Goal: Information Seeking & Learning: Learn about a topic

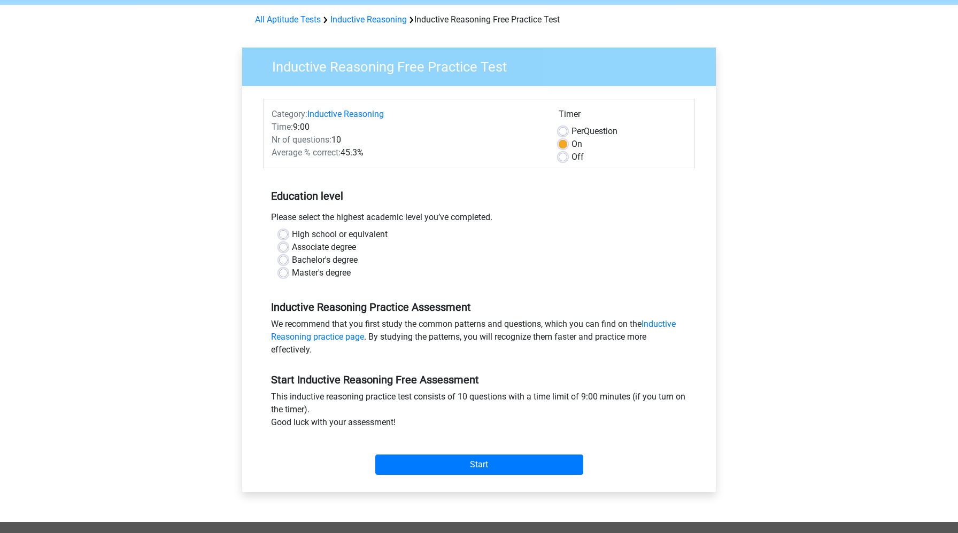
scroll to position [40, 0]
click at [510, 468] on input "Start" at bounding box center [479, 465] width 208 height 20
click at [407, 277] on div "Master's degree" at bounding box center [479, 273] width 400 height 13
click at [292, 236] on label "High school or equivalent" at bounding box center [340, 235] width 96 height 13
click at [287, 236] on input "High school or equivalent" at bounding box center [283, 234] width 9 height 11
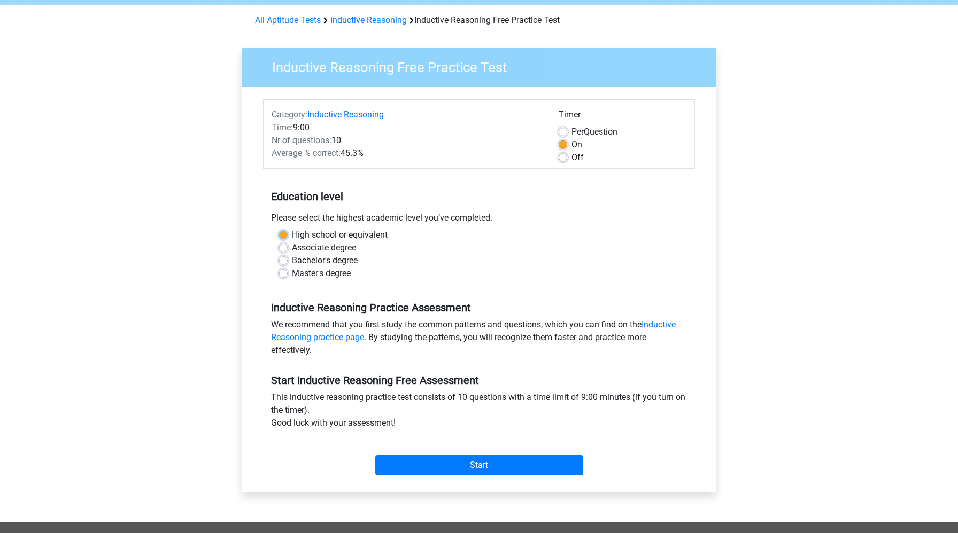
radio input "true"
click at [481, 465] on input "Start" at bounding box center [479, 465] width 208 height 20
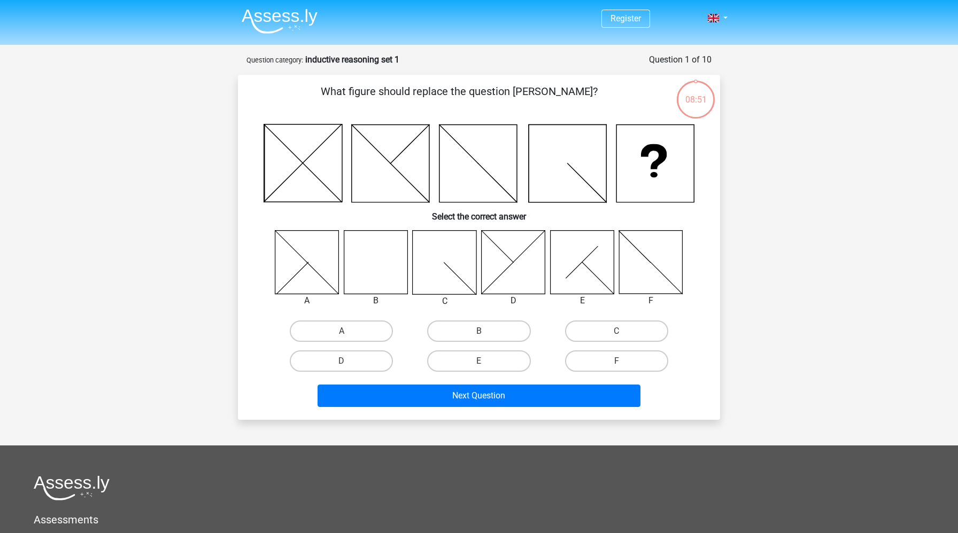
click at [343, 278] on div at bounding box center [376, 262] width 81 height 65
click at [501, 328] on label "B" at bounding box center [478, 331] width 103 height 21
click at [486, 331] on input "B" at bounding box center [482, 334] width 7 height 7
radio input "true"
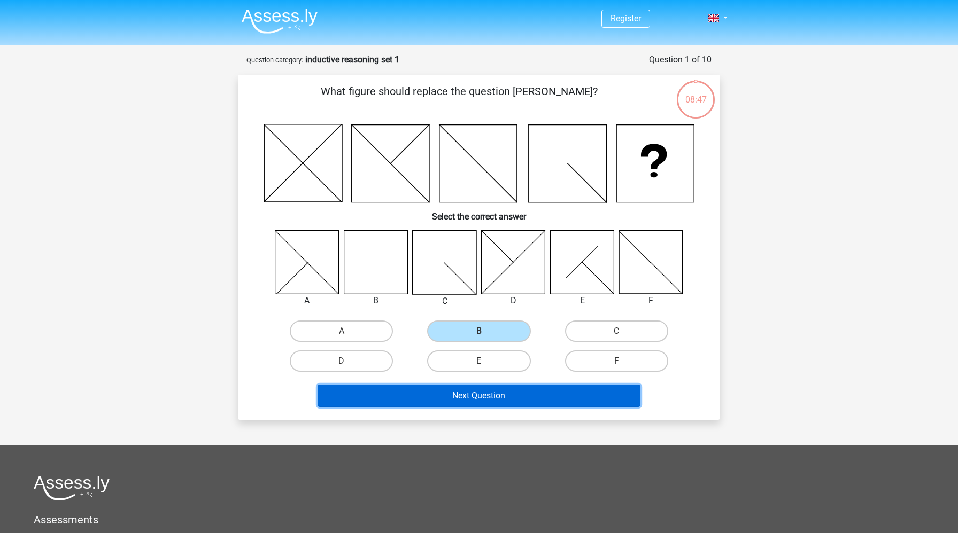
click at [524, 398] on button "Next Question" at bounding box center [479, 396] width 323 height 22
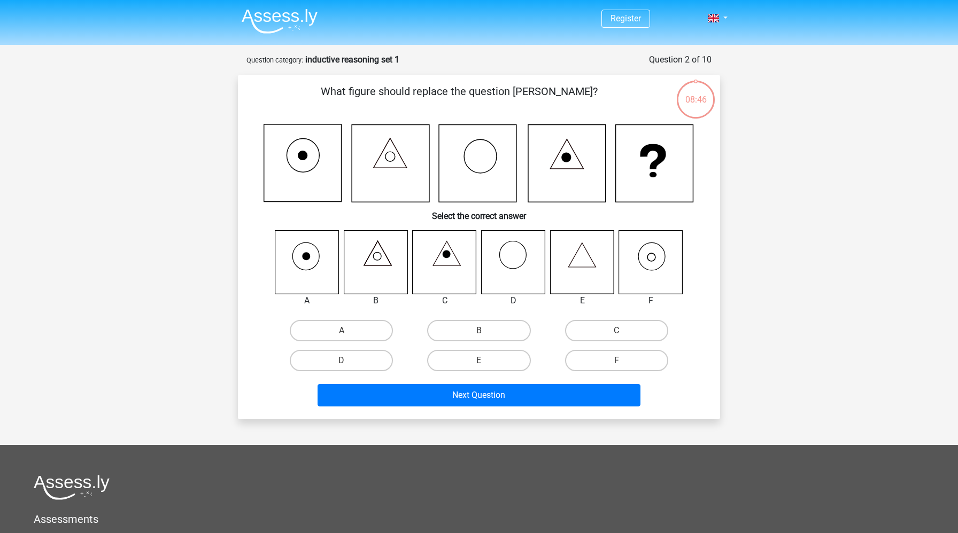
scroll to position [53, 0]
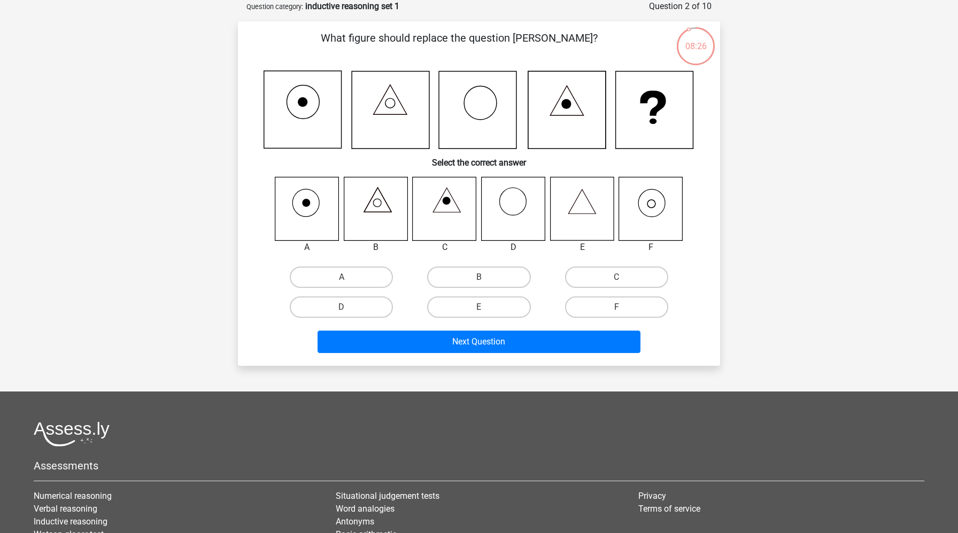
click at [648, 206] on icon at bounding box center [651, 209] width 64 height 64
click at [623, 306] on label "F" at bounding box center [616, 307] width 103 height 21
click at [623, 307] on input "F" at bounding box center [619, 310] width 7 height 7
radio input "true"
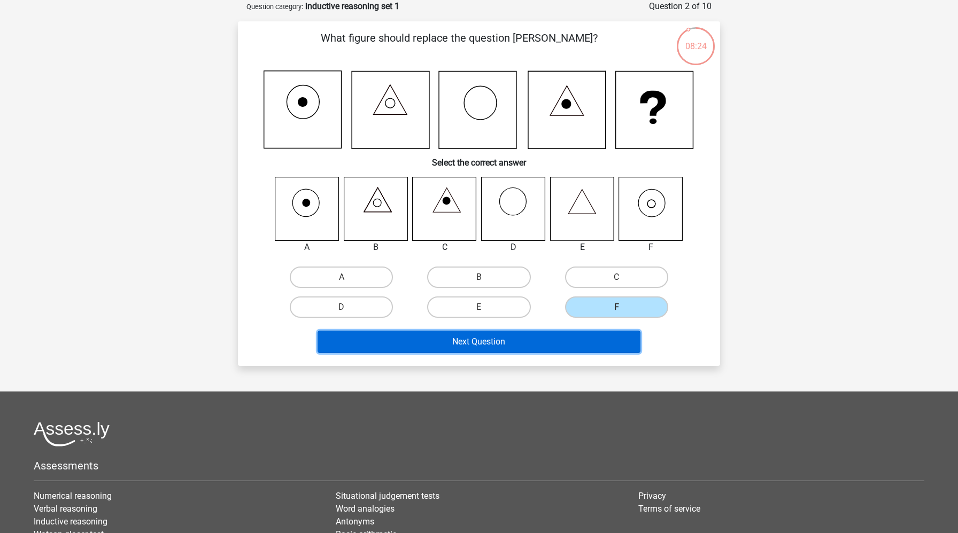
click at [608, 348] on button "Next Question" at bounding box center [479, 342] width 323 height 22
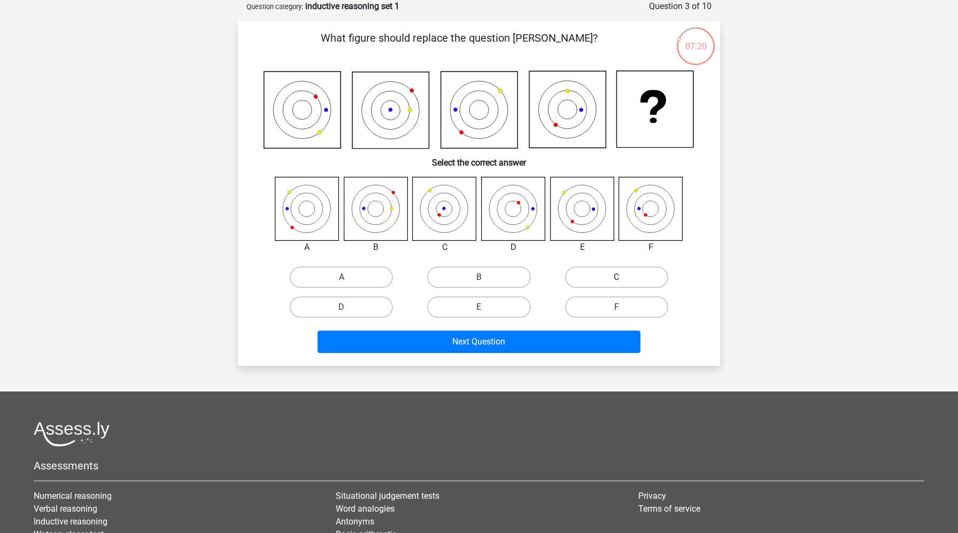
click at [610, 280] on label "C" at bounding box center [616, 277] width 103 height 21
click at [616, 280] on input "C" at bounding box center [619, 280] width 7 height 7
radio input "true"
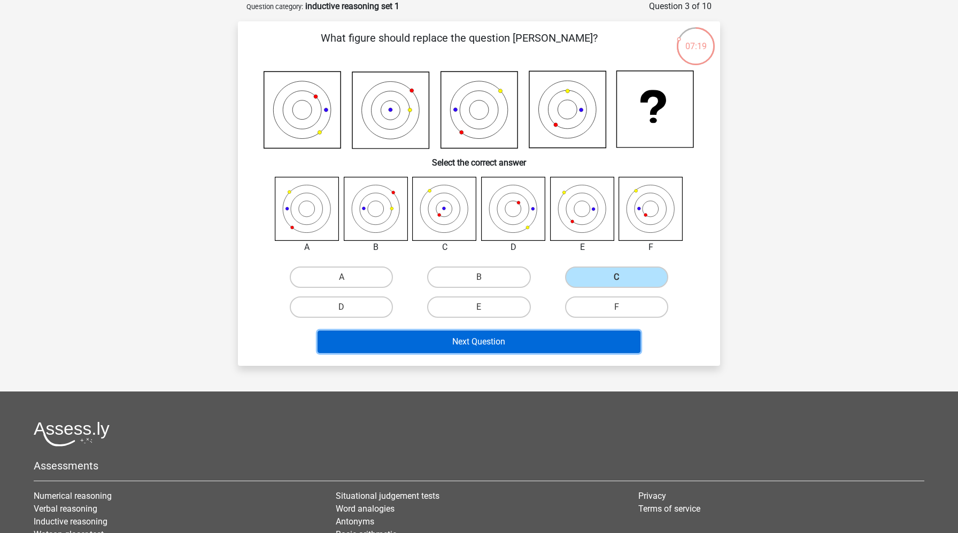
click at [575, 345] on button "Next Question" at bounding box center [479, 342] width 323 height 22
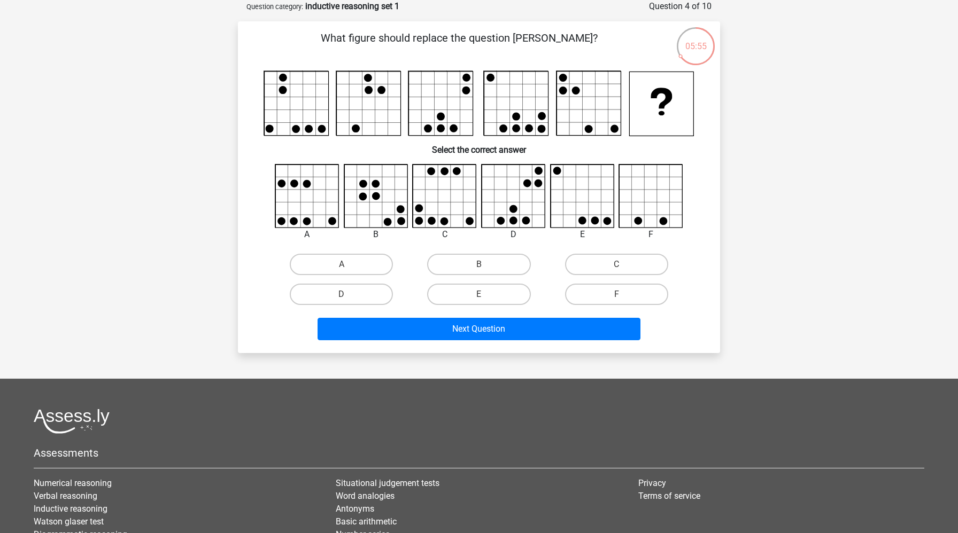
click at [581, 217] on icon at bounding box center [582, 221] width 8 height 8
click at [485, 288] on label "E" at bounding box center [478, 294] width 103 height 21
click at [485, 295] on input "E" at bounding box center [482, 298] width 7 height 7
radio input "true"
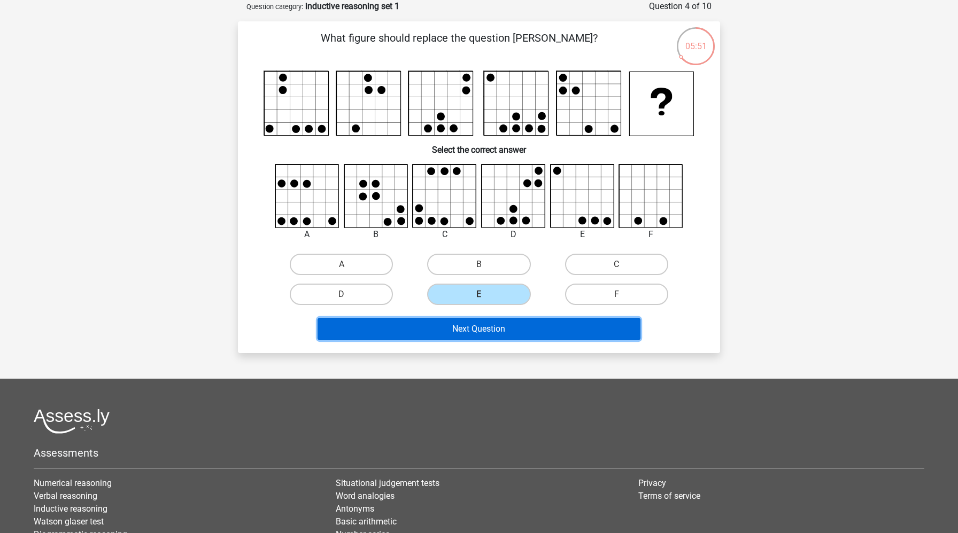
click at [498, 327] on button "Next Question" at bounding box center [479, 329] width 323 height 22
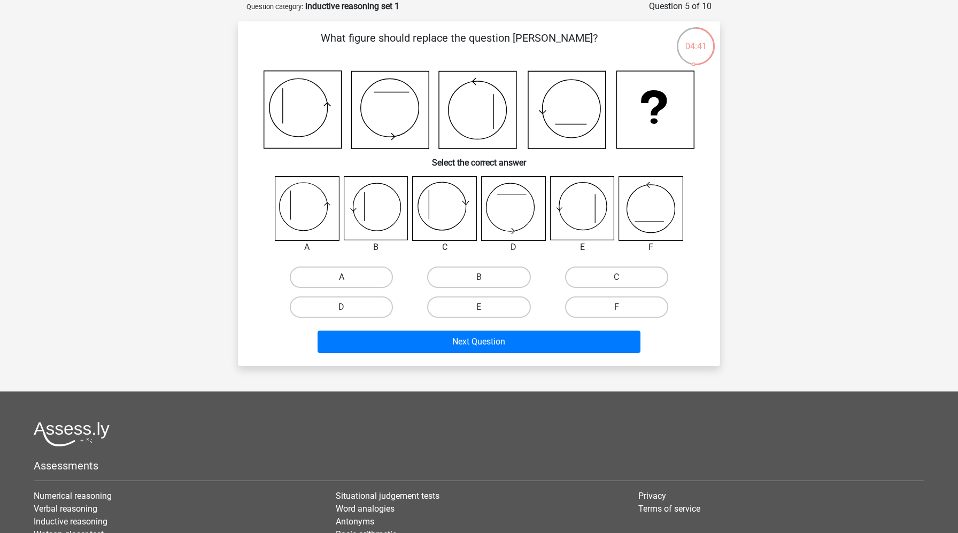
click at [360, 284] on label "A" at bounding box center [341, 277] width 103 height 21
click at [349, 284] on input "A" at bounding box center [345, 280] width 7 height 7
radio input "true"
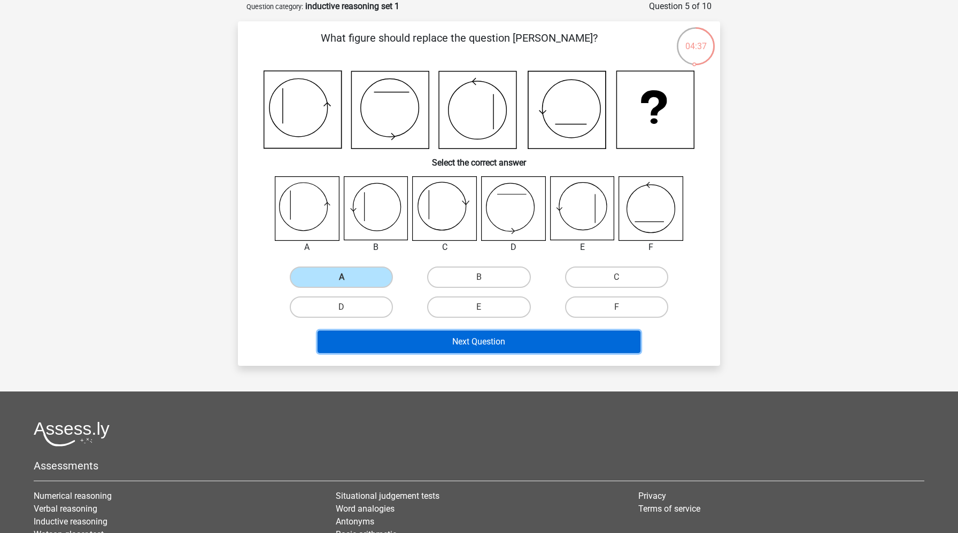
click at [510, 346] on button "Next Question" at bounding box center [479, 342] width 323 height 22
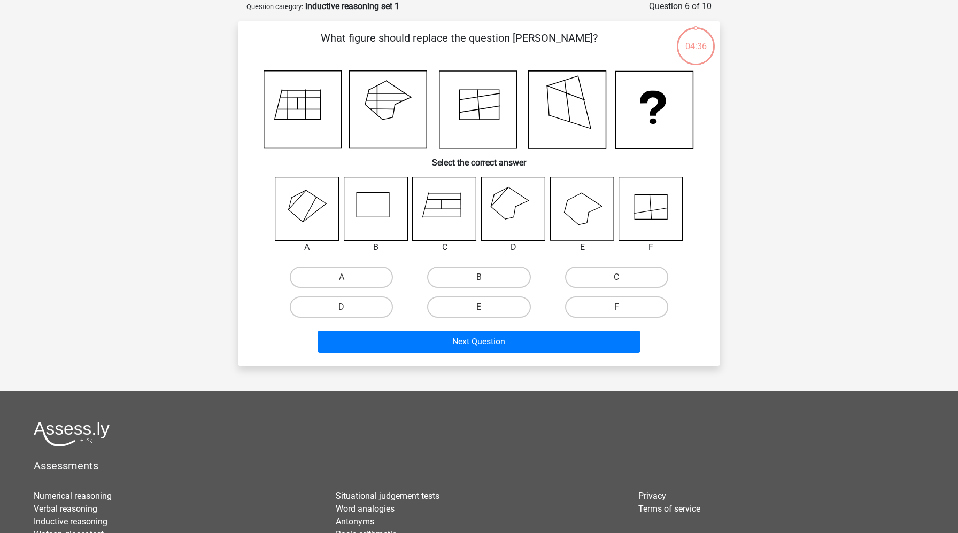
click at [373, 237] on icon at bounding box center [376, 209] width 64 height 64
click at [346, 307] on input "D" at bounding box center [345, 310] width 7 height 7
radio input "true"
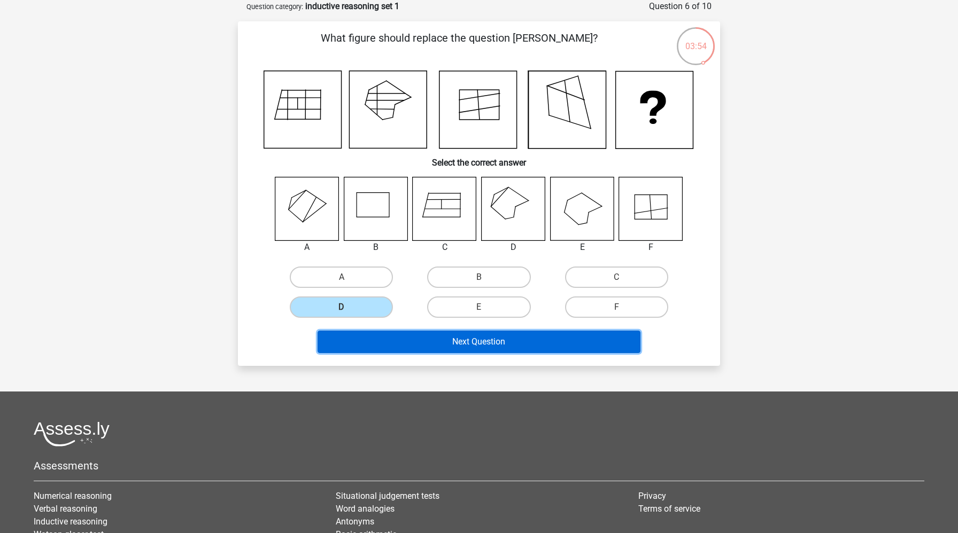
click at [486, 346] on button "Next Question" at bounding box center [479, 342] width 323 height 22
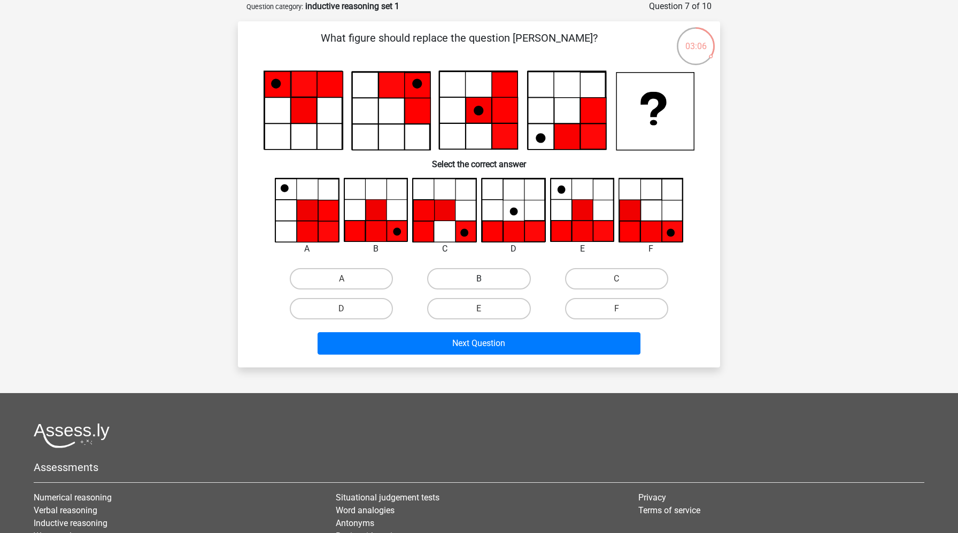
click at [468, 279] on label "B" at bounding box center [478, 278] width 103 height 21
click at [479, 279] on input "B" at bounding box center [482, 282] width 7 height 7
radio input "true"
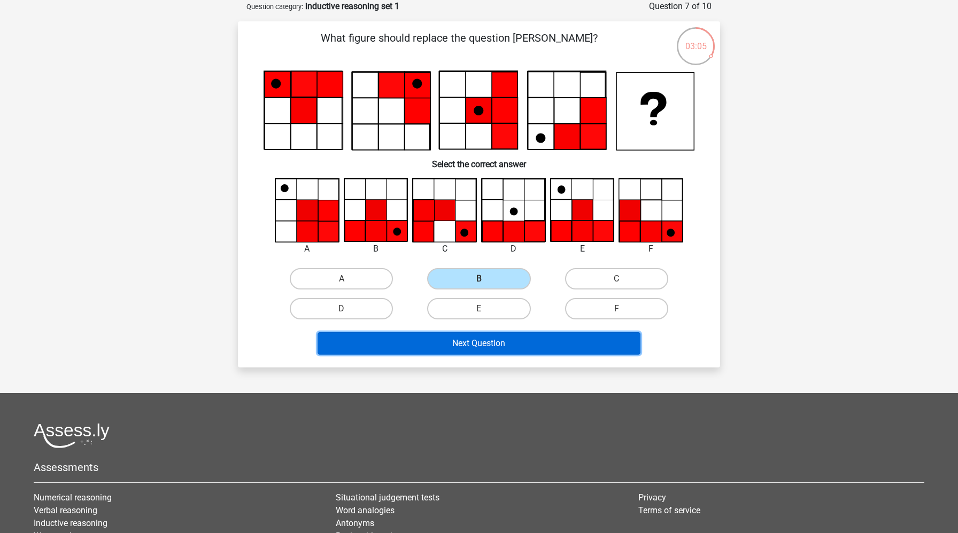
click at [491, 351] on button "Next Question" at bounding box center [479, 343] width 323 height 22
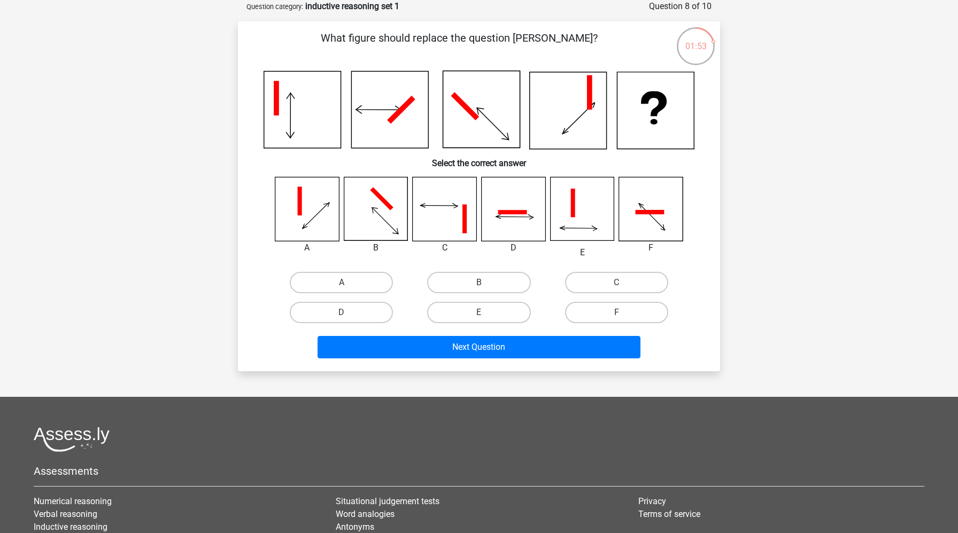
click at [578, 221] on icon at bounding box center [582, 209] width 64 height 64
click at [482, 311] on label "E" at bounding box center [478, 312] width 103 height 21
click at [482, 313] on input "E" at bounding box center [482, 316] width 7 height 7
radio input "true"
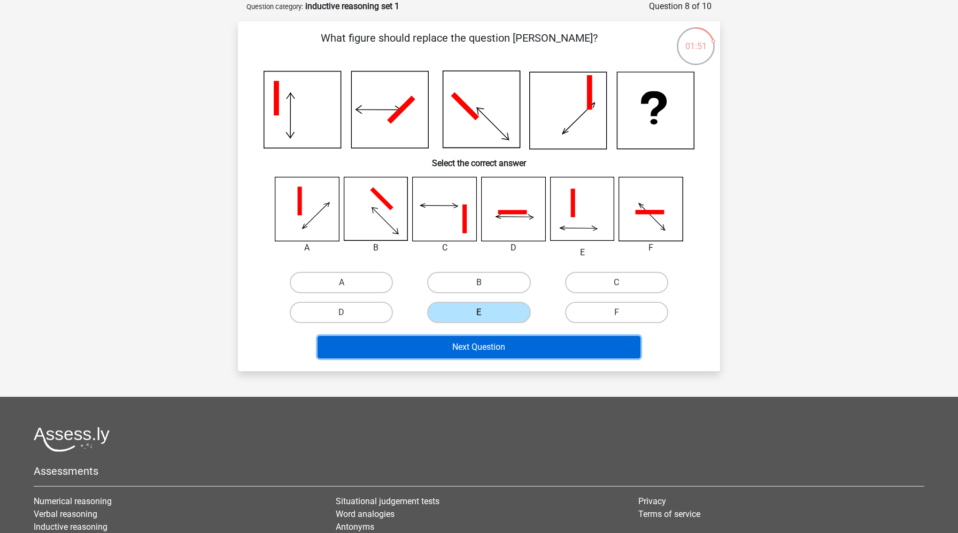
click at [495, 343] on button "Next Question" at bounding box center [479, 347] width 323 height 22
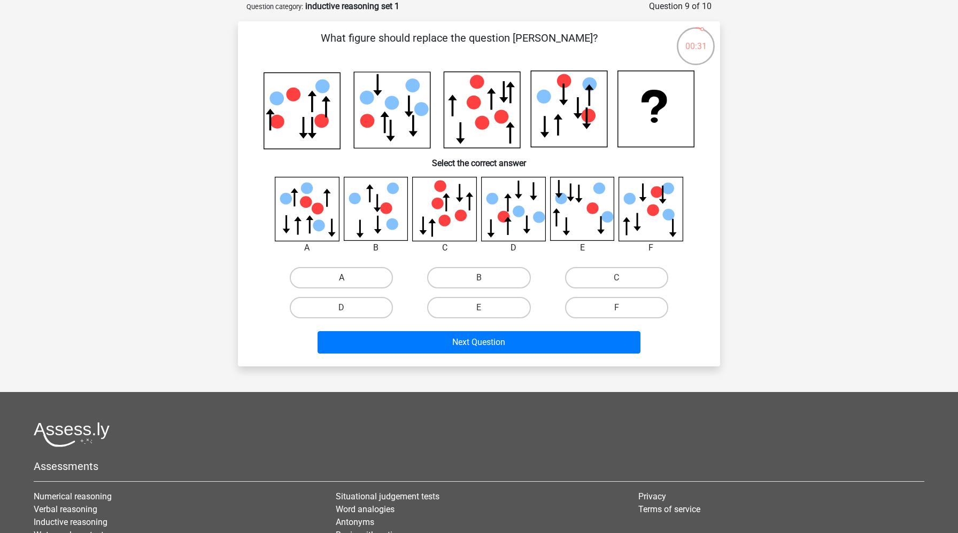
click at [323, 268] on label "A" at bounding box center [341, 277] width 103 height 21
click at [342, 278] on input "A" at bounding box center [345, 281] width 7 height 7
radio input "true"
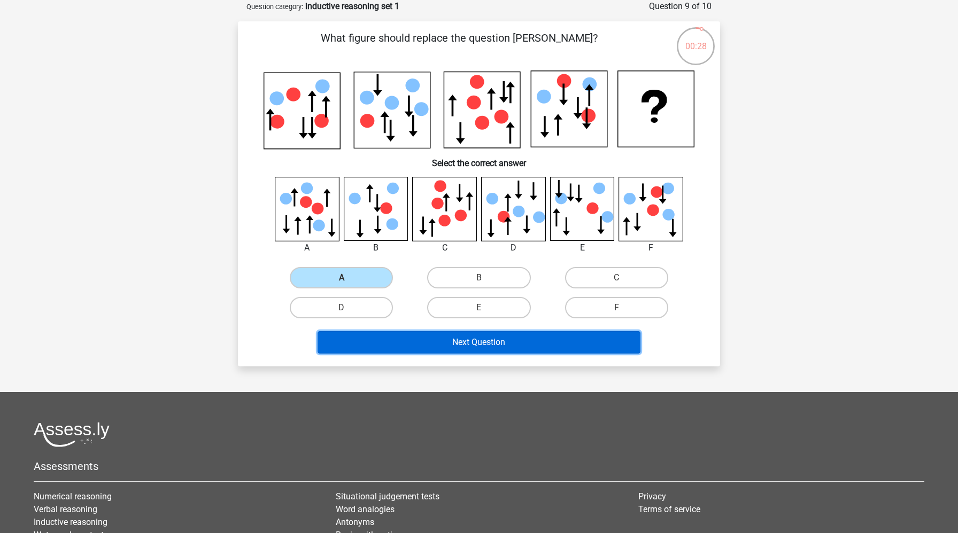
click at [400, 337] on button "Next Question" at bounding box center [479, 342] width 323 height 22
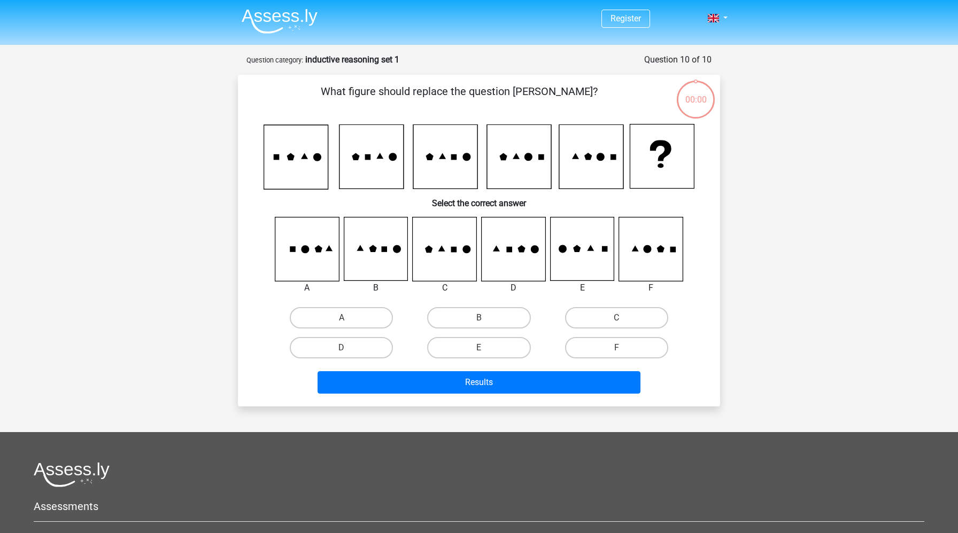
scroll to position [53, 0]
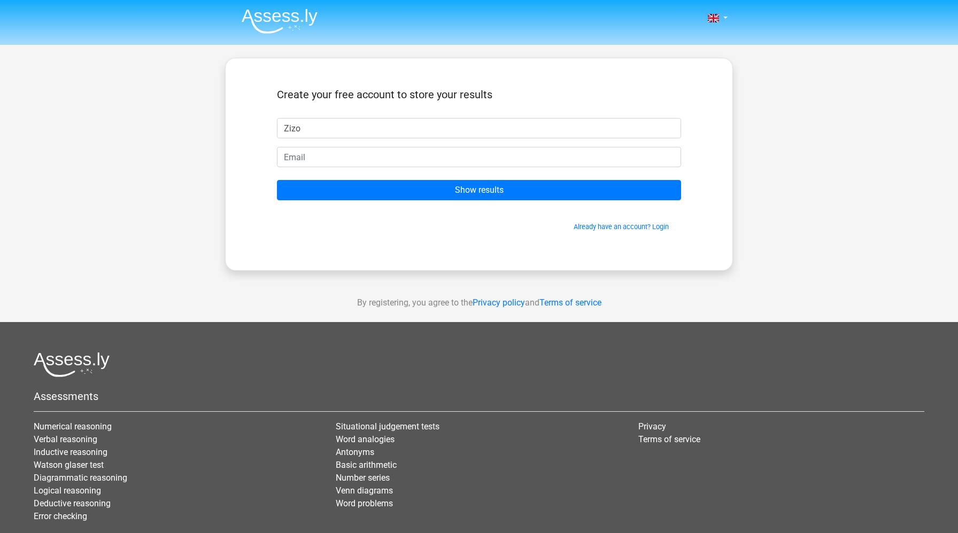
type input "Zizo"
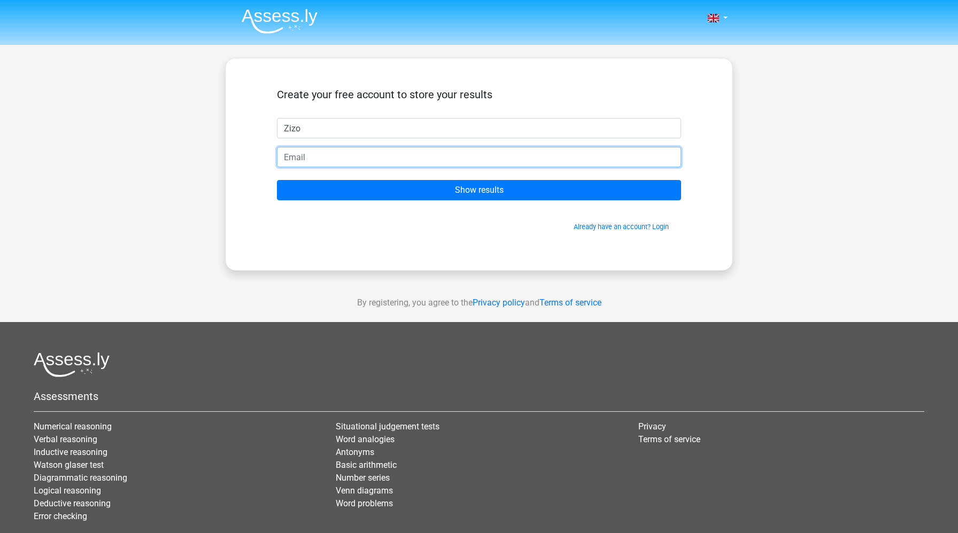
click at [386, 156] on input "email" at bounding box center [479, 157] width 404 height 20
type input "imamzizo@icloud.com"
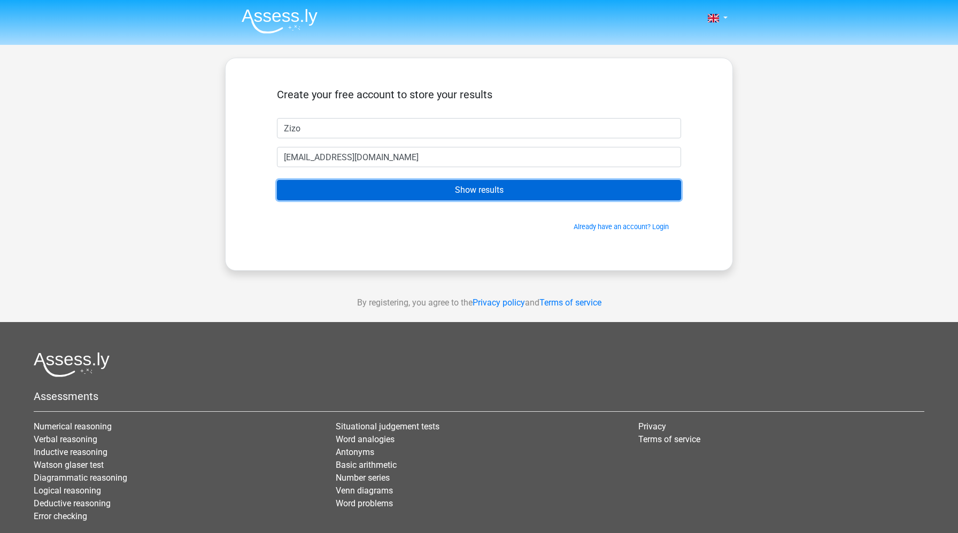
click at [417, 192] on input "Show results" at bounding box center [479, 190] width 404 height 20
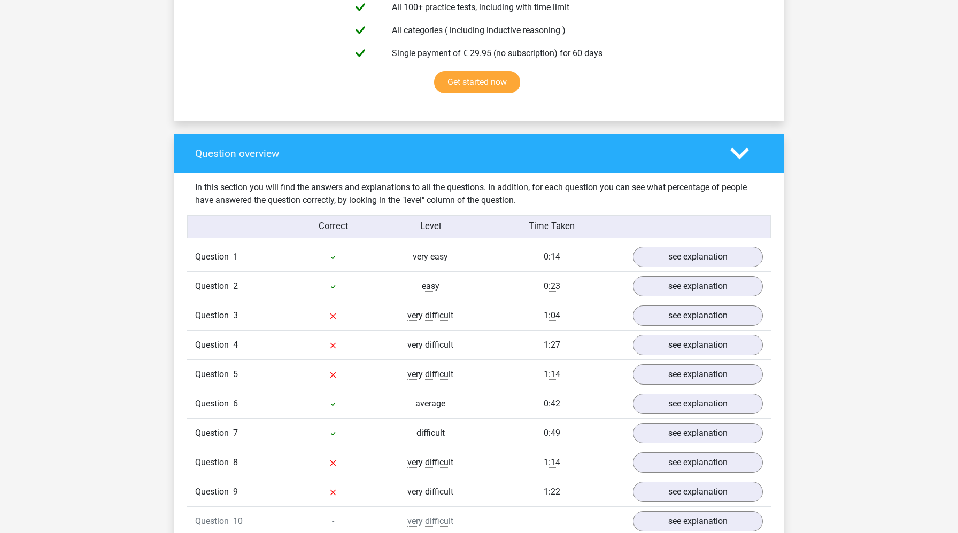
scroll to position [681, 0]
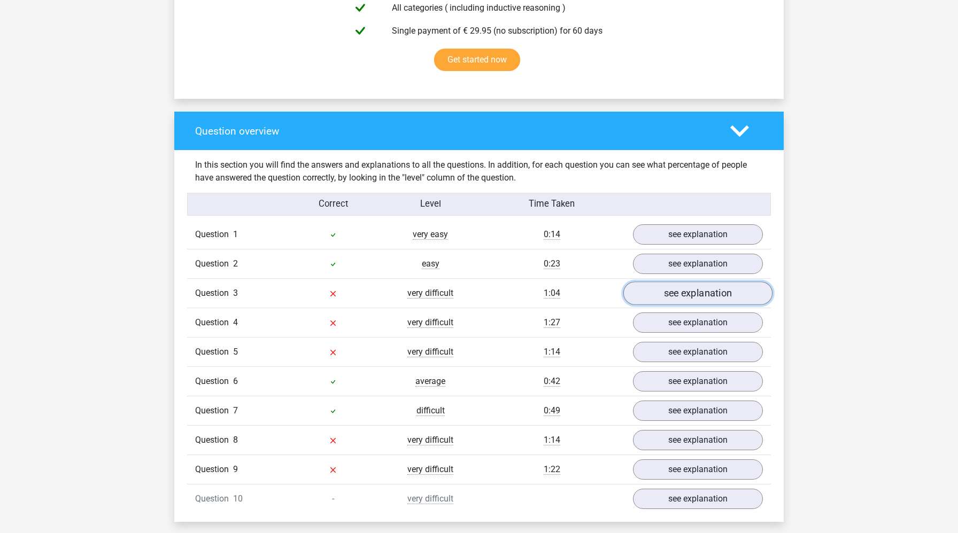
click at [660, 298] on link "see explanation" at bounding box center [697, 294] width 149 height 24
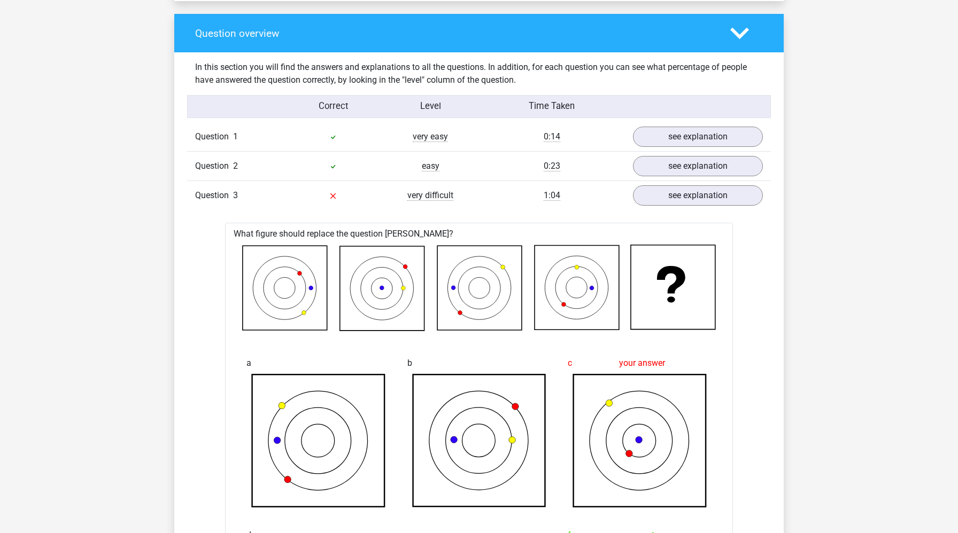
scroll to position [775, 0]
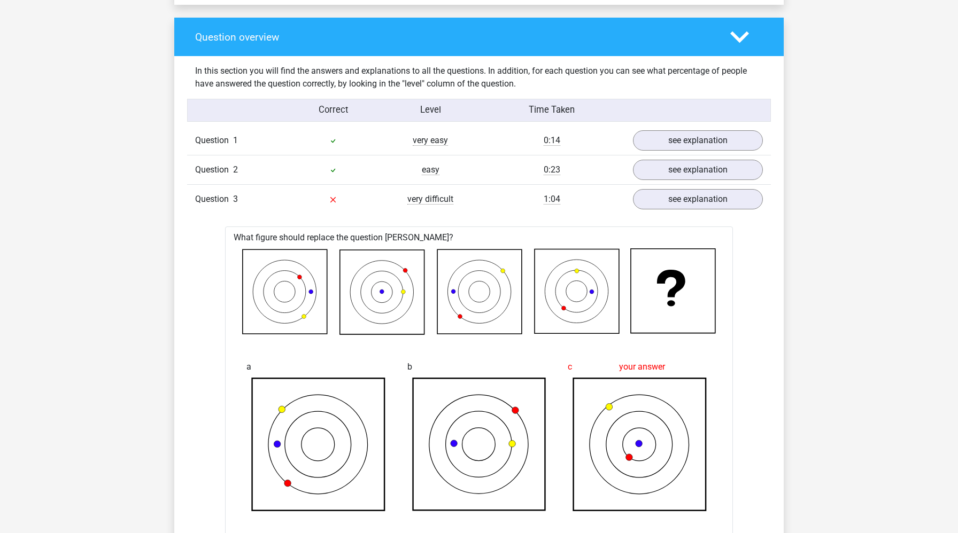
click at [459, 198] on div "very difficult" at bounding box center [430, 199] width 97 height 13
click at [691, 197] on link "see explanation" at bounding box center [697, 200] width 149 height 24
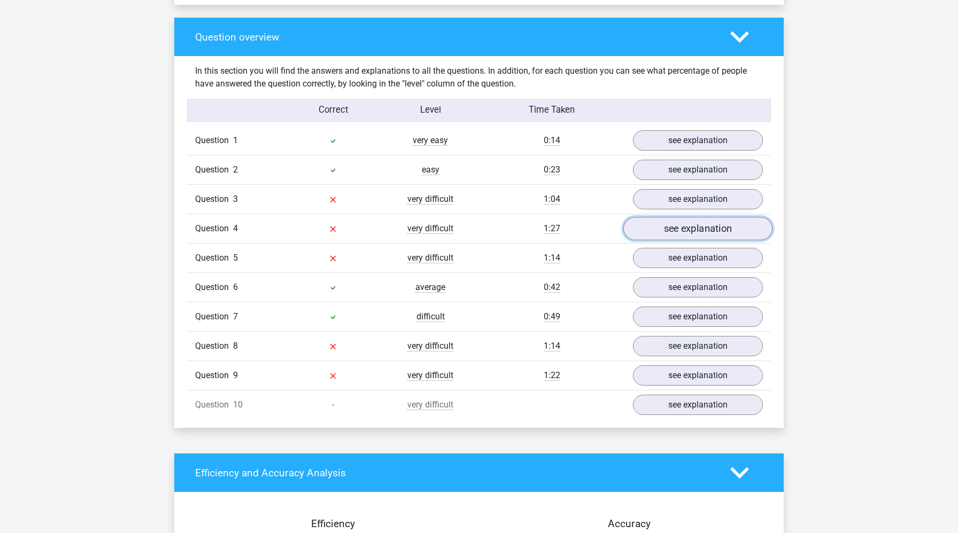
click at [673, 233] on link "see explanation" at bounding box center [697, 229] width 149 height 24
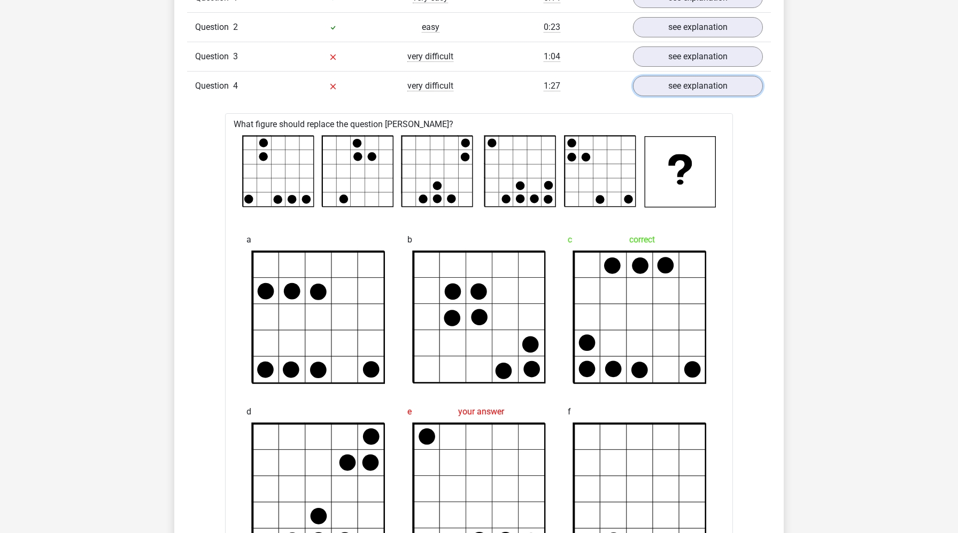
scroll to position [926, 0]
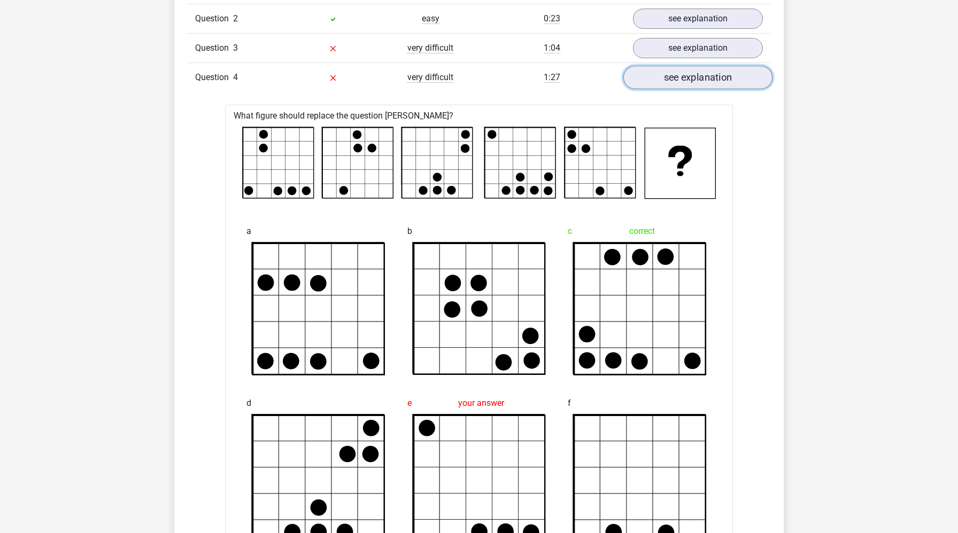
click at [661, 79] on link "see explanation" at bounding box center [697, 78] width 149 height 24
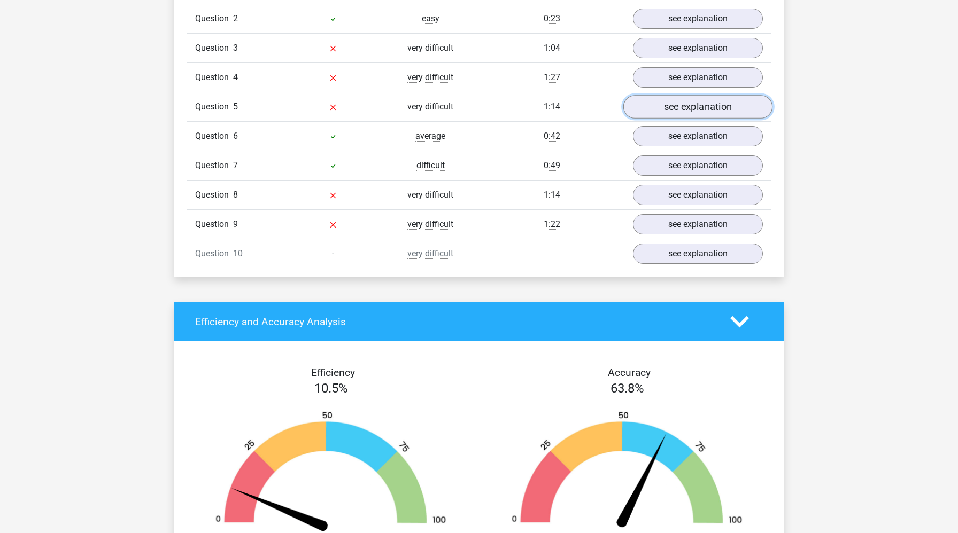
click at [666, 112] on link "see explanation" at bounding box center [697, 107] width 149 height 24
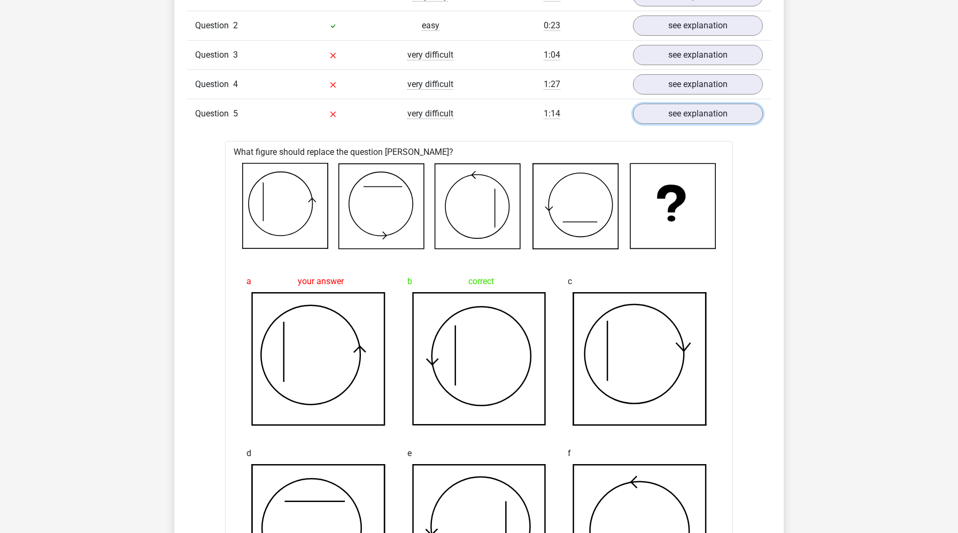
scroll to position [912, 0]
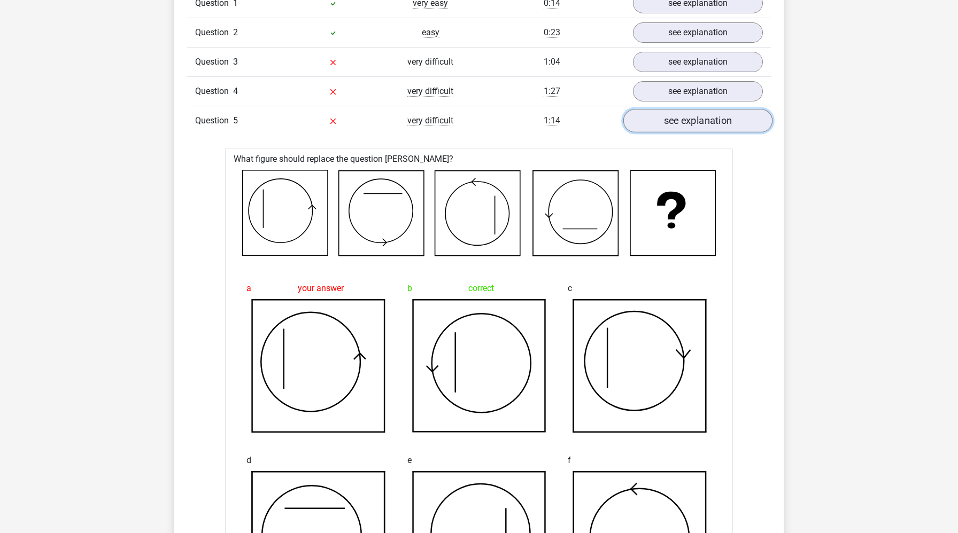
click at [679, 110] on link "see explanation" at bounding box center [697, 121] width 149 height 24
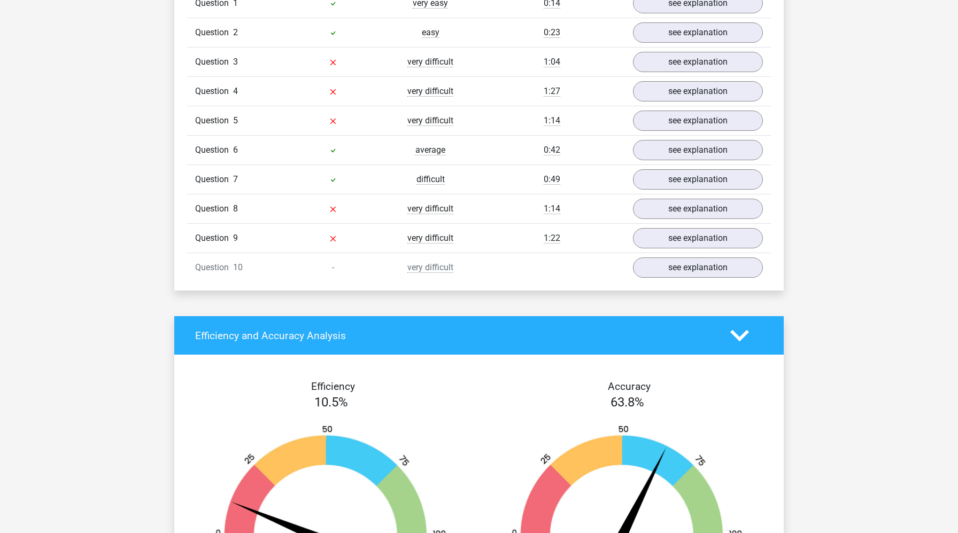
click at [661, 220] on div "Question 8 very difficult 1:14 see explanation" at bounding box center [479, 208] width 584 height 29
click at [667, 212] on link "see explanation" at bounding box center [697, 209] width 149 height 24
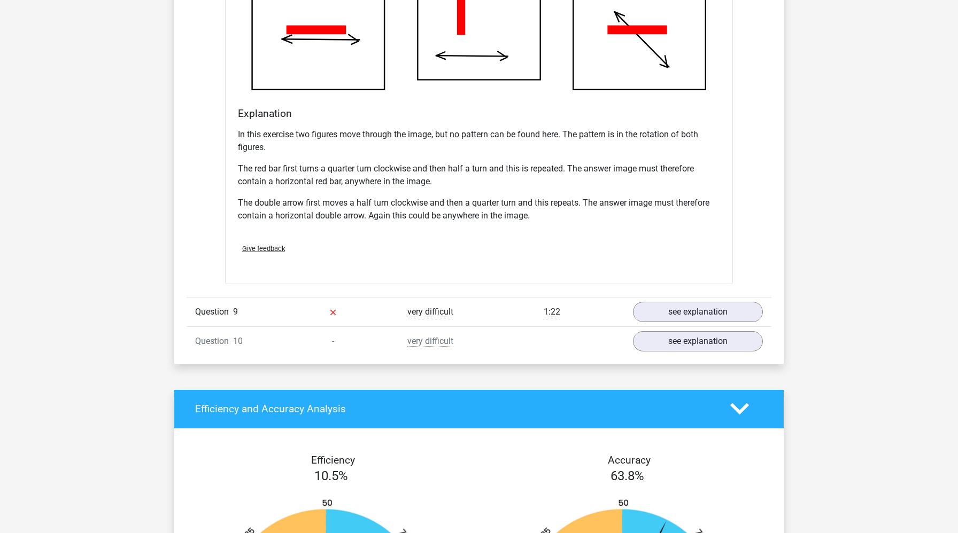
scroll to position [1525, 0]
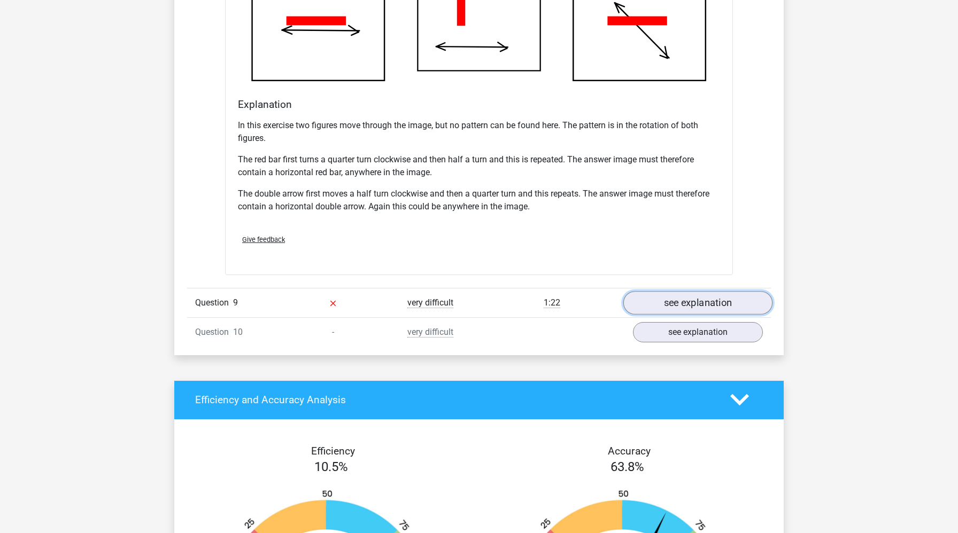
click at [662, 293] on link "see explanation" at bounding box center [697, 303] width 149 height 24
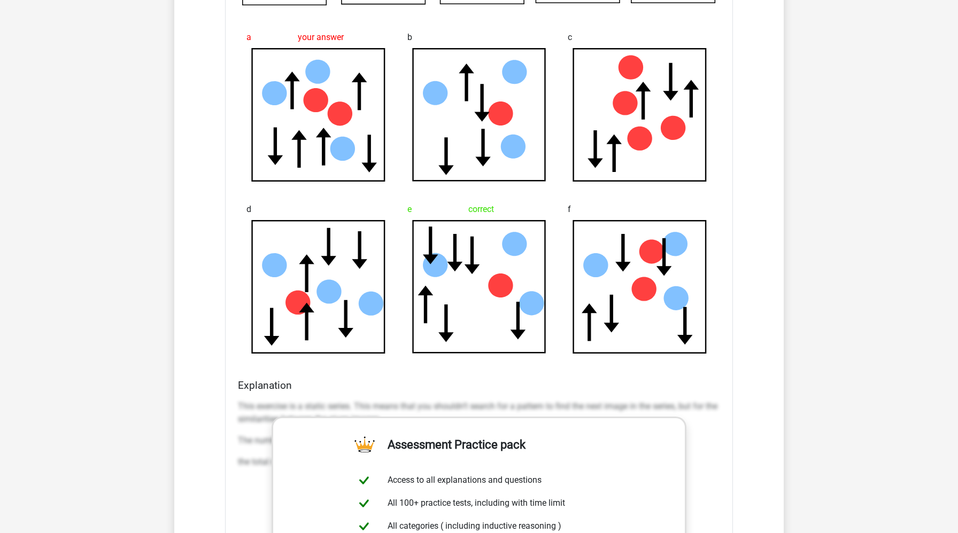
scroll to position [1958, 0]
click at [473, 261] on icon at bounding box center [473, 256] width 16 height 38
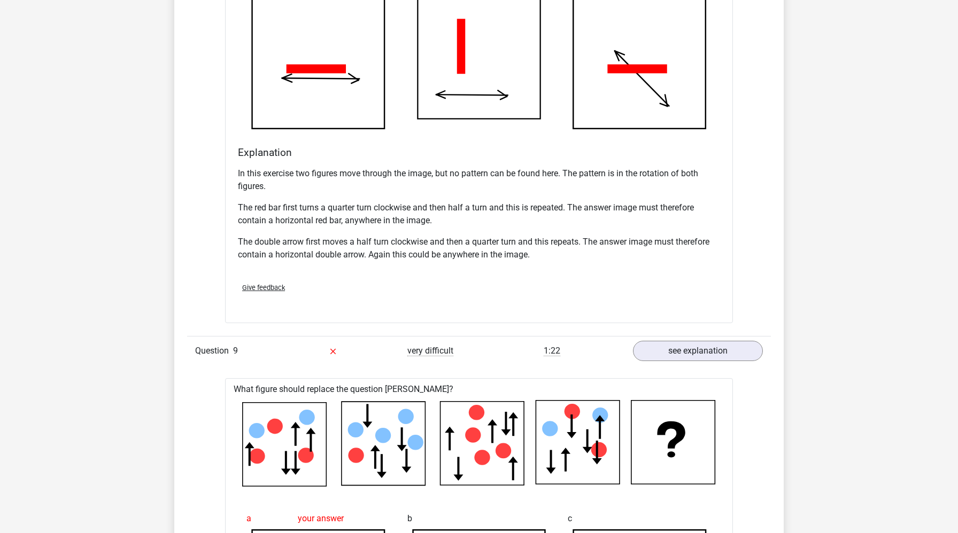
scroll to position [1486, 0]
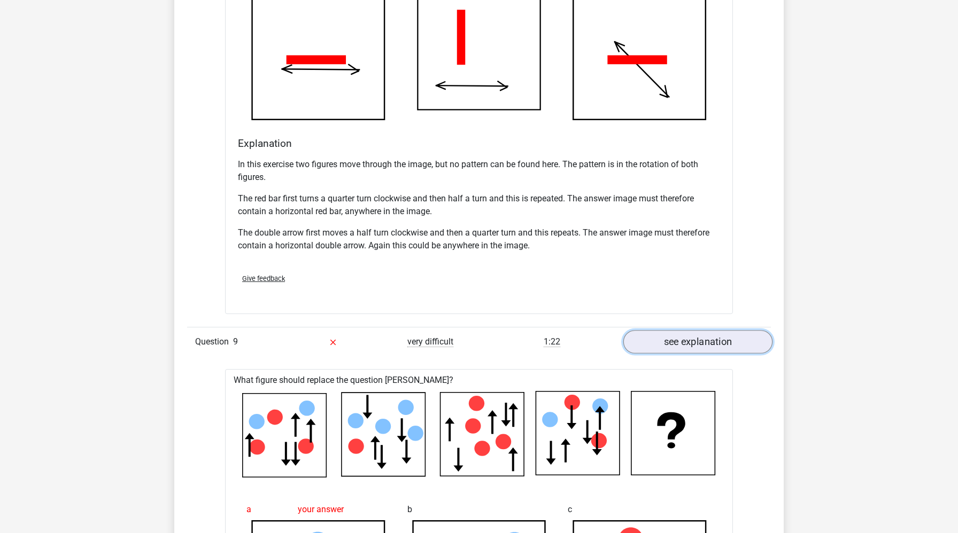
click at [682, 345] on link "see explanation" at bounding box center [697, 342] width 149 height 24
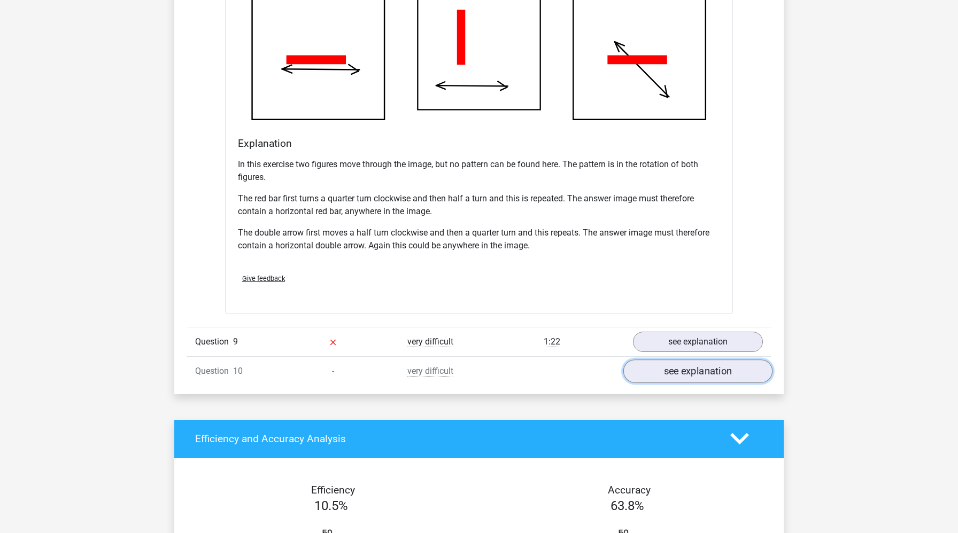
click at [680, 378] on link "see explanation" at bounding box center [697, 372] width 149 height 24
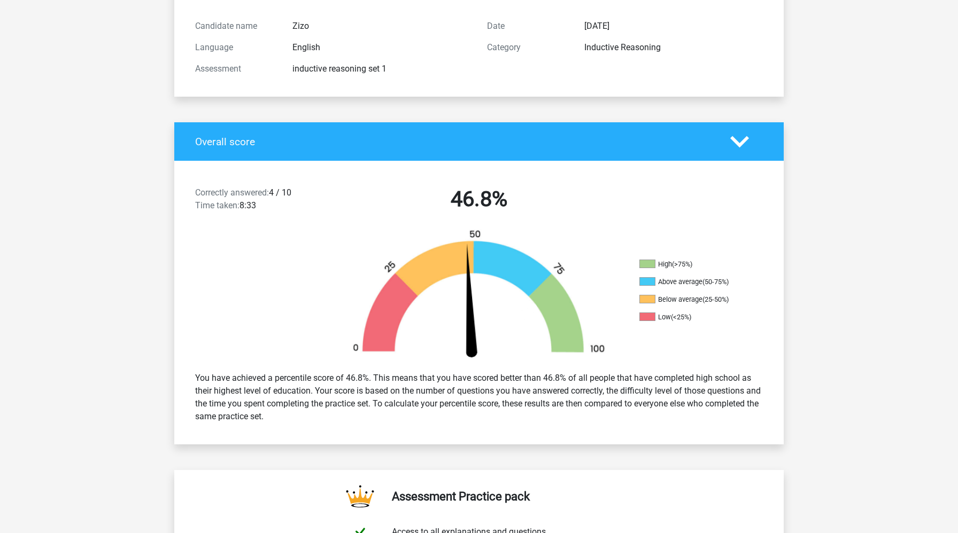
scroll to position [0, 0]
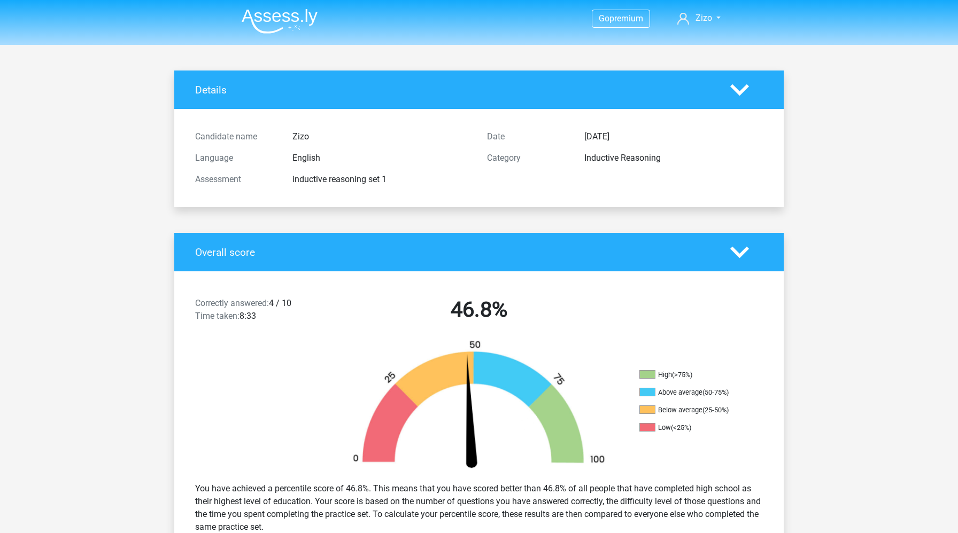
click at [640, 171] on div "Date Aug. 30, 2025 Category Inductive Reasoning" at bounding box center [625, 158] width 292 height 64
click at [745, 100] on div "Details" at bounding box center [478, 90] width 609 height 38
click at [752, 87] on div at bounding box center [746, 90] width 49 height 19
click at [747, 87] on polygon at bounding box center [739, 90] width 19 height 12
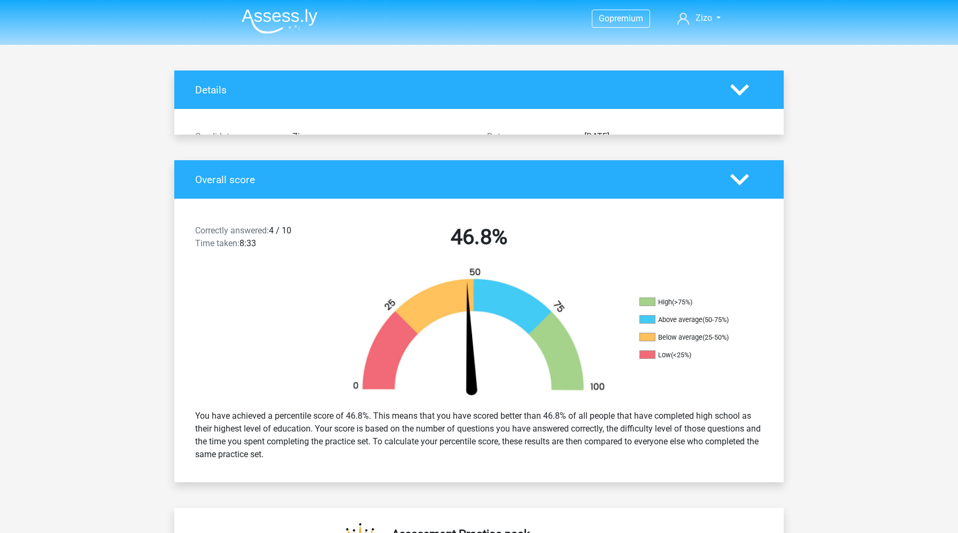
click at [747, 87] on polygon at bounding box center [739, 90] width 19 height 12
